Goal: Answer question/provide support: Share knowledge or assist other users

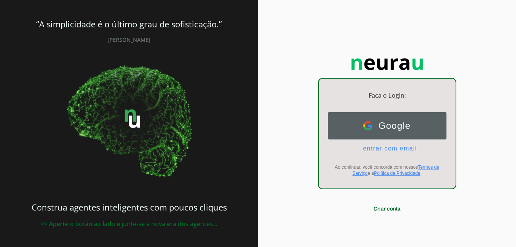
click at [371, 131] on button "Google Google" at bounding box center [387, 125] width 119 height 27
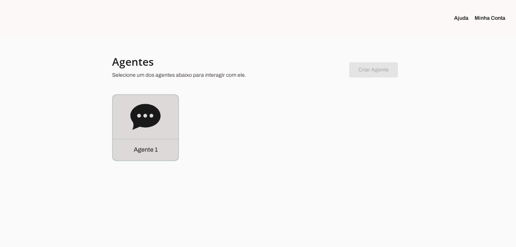
click at [132, 133] on div "Agente 1" at bounding box center [145, 127] width 65 height 65
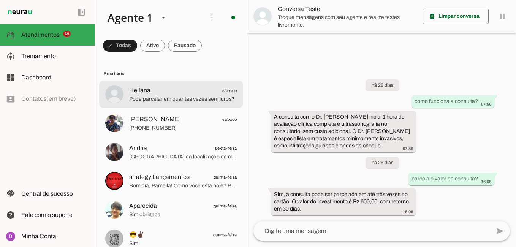
click at [174, 92] on span "Heliana sábado" at bounding box center [183, 90] width 108 height 9
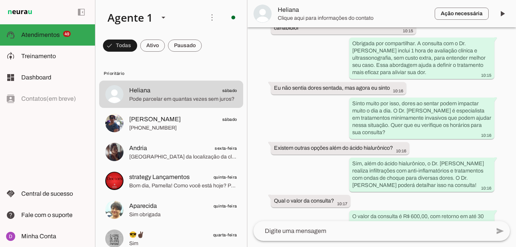
scroll to position [538, 0]
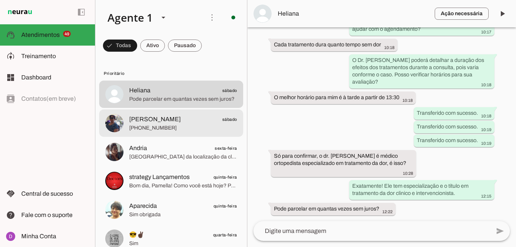
click at [142, 117] on span "[PERSON_NAME]" at bounding box center [155, 119] width 52 height 9
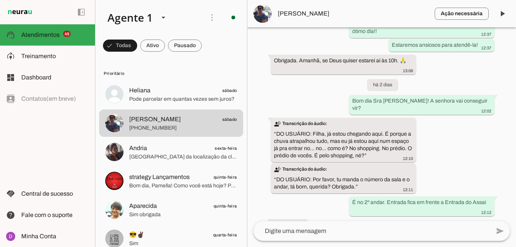
scroll to position [1019, 0]
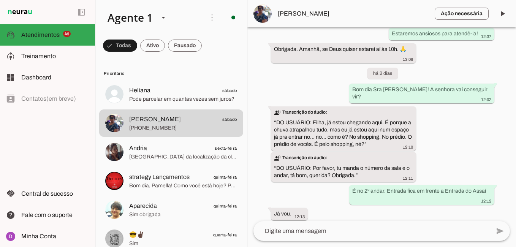
click at [369, 154] on div "transcribe Transcrição do áudio: “ DO USUÁRIO: Por favor, tu manda o número da …" at bounding box center [343, 167] width 139 height 27
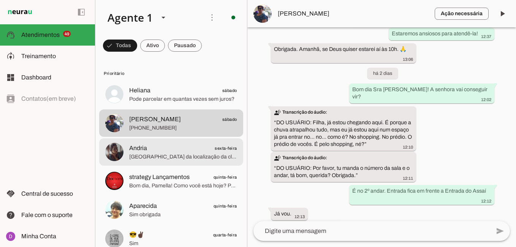
click at [179, 150] on span "Andria sexta-feira" at bounding box center [183, 148] width 108 height 9
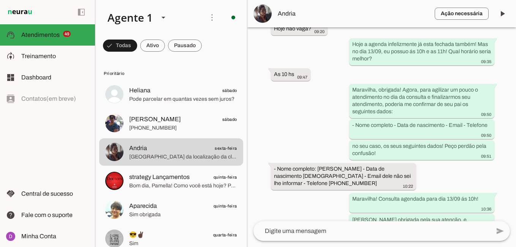
scroll to position [776, 0]
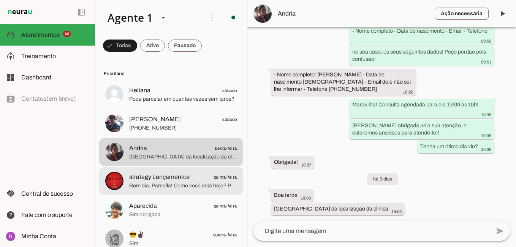
click at [170, 179] on span "strategy Lançamentos" at bounding box center [159, 176] width 60 height 9
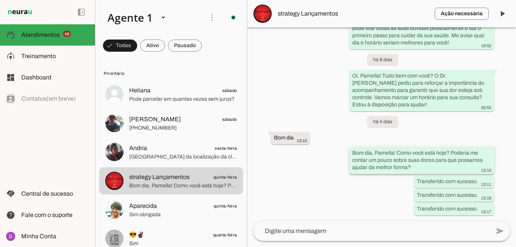
scroll to position [438, 0]
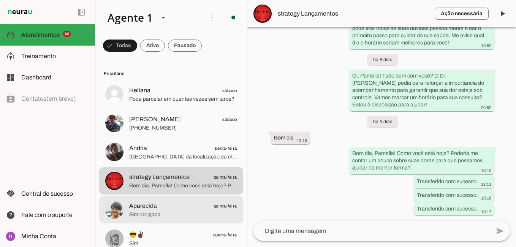
click at [183, 207] on span "Aparecida quinta-feira" at bounding box center [183, 205] width 108 height 9
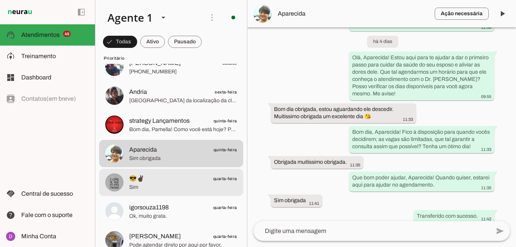
scroll to position [57, 0]
click at [165, 188] on span "Sim" at bounding box center [183, 187] width 108 height 8
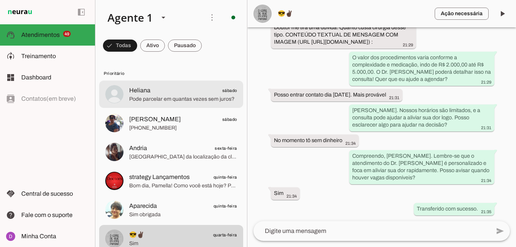
click at [196, 95] on span "Heliana sábado" at bounding box center [183, 90] width 108 height 9
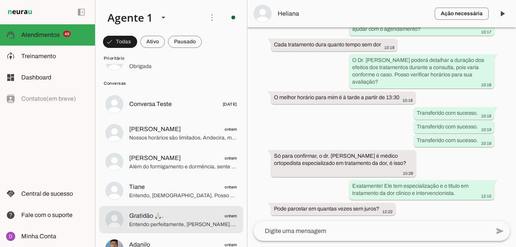
scroll to position [1502, 0]
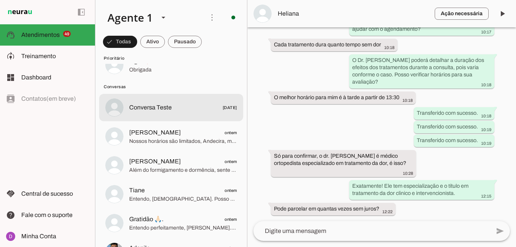
click at [178, 102] on md-item "Conversa Teste [DATE]" at bounding box center [171, 107] width 144 height 27
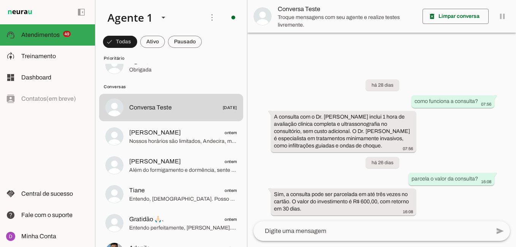
click at [339, 228] on textarea at bounding box center [371, 230] width 237 height 9
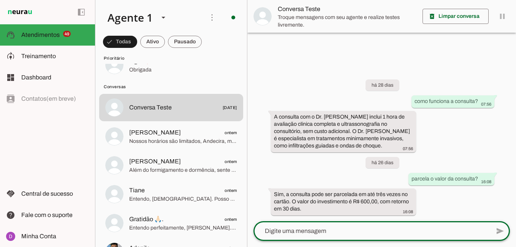
type textarea "W"
type textarea "Quantas vezes sem juros parcela?"
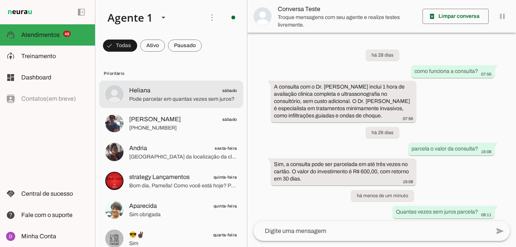
click at [169, 98] on span "Pode parcelar em quantas vezes sem juros?" at bounding box center [183, 99] width 108 height 8
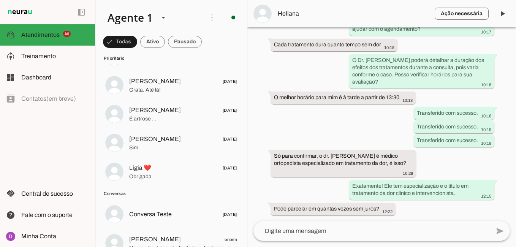
scroll to position [1393, 0]
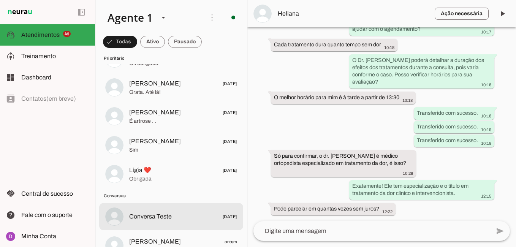
click at [169, 225] on md-item "Conversa Teste [DATE]" at bounding box center [171, 216] width 144 height 27
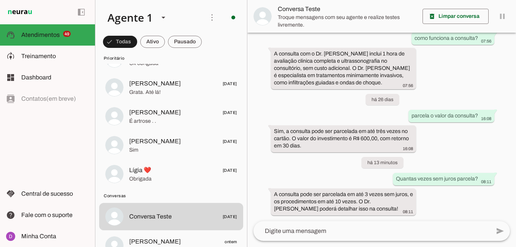
drag, startPoint x: 352, startPoint y: 208, endPoint x: 264, endPoint y: 186, distance: 90.8
click at [264, 186] on div "há 28 dias como funciona a consulta? 07:56 A consulta com o Dr. [PERSON_NAME] i…" at bounding box center [381, 127] width 269 height 188
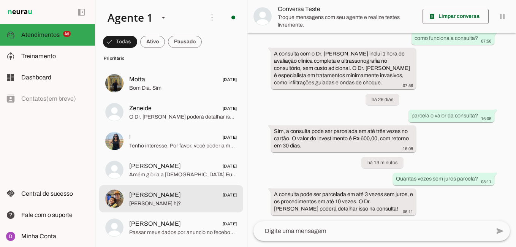
scroll to position [0, 0]
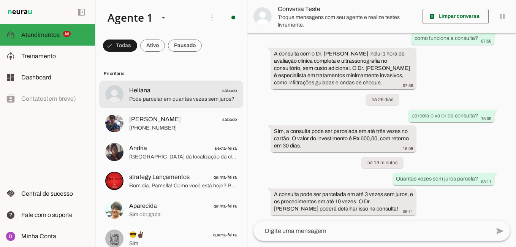
click at [171, 98] on span "Pode parcelar em quantas vezes sem juros?" at bounding box center [183, 99] width 108 height 8
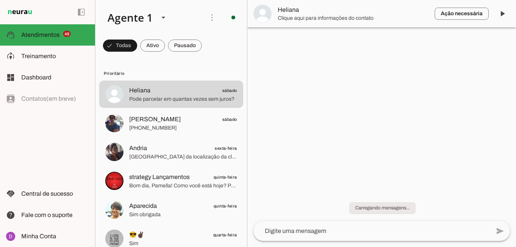
click at [342, 232] on textarea at bounding box center [371, 230] width 237 height 9
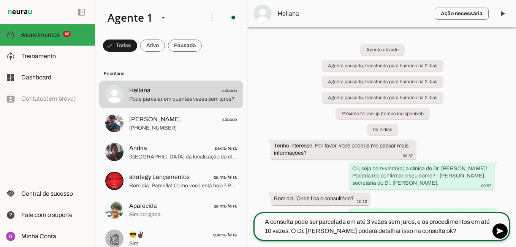
click at [265, 220] on textarea "A consulta pode ser parcelada em até 3 vezes sem juros, e os procedimentos em a…" at bounding box center [371, 226] width 237 height 18
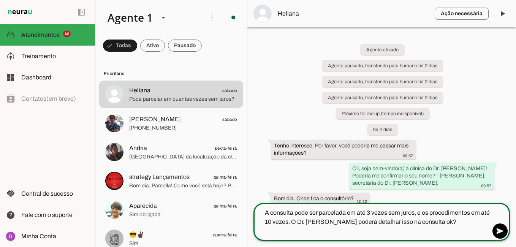
click at [269, 211] on textarea "A consulta pode ser parcelada em até 3 vezes sem juros, e os procedimentos em a…" at bounding box center [371, 221] width 237 height 27
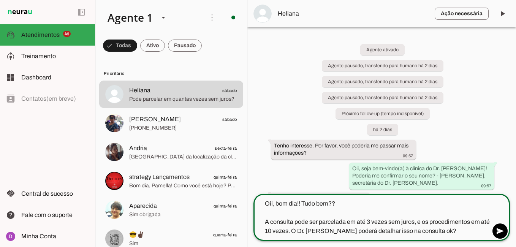
click at [451, 232] on textarea "Oii, bom dia!! Tudo bem?? A consulta pode ser parcelada em até 3 vezes sem juro…" at bounding box center [371, 217] width 237 height 36
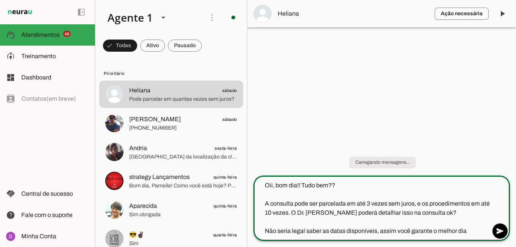
type textarea "Oii, bom dia!! Tudo bem?? A consulta pode ser parcelada em até 3 vezes sem juro…"
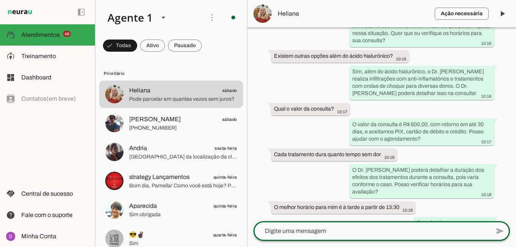
scroll to position [620, 0]
